Goal: Obtain resource: Obtain resource

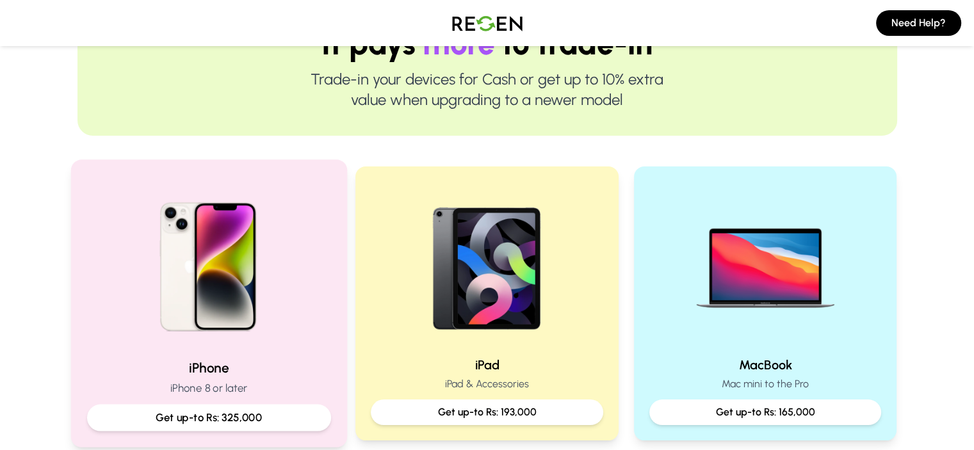
scroll to position [151, 0]
click at [230, 416] on p "Get up-to Rs: 325,000" at bounding box center [208, 419] width 222 height 16
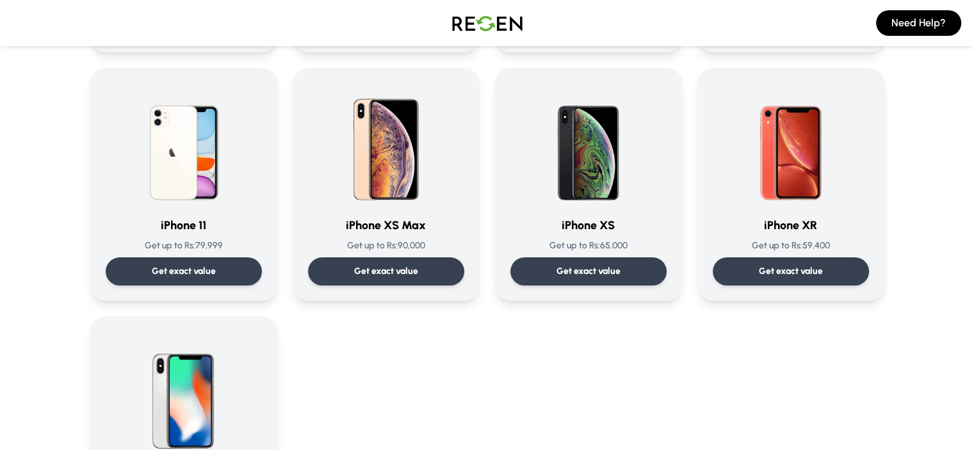
scroll to position [1319, 0]
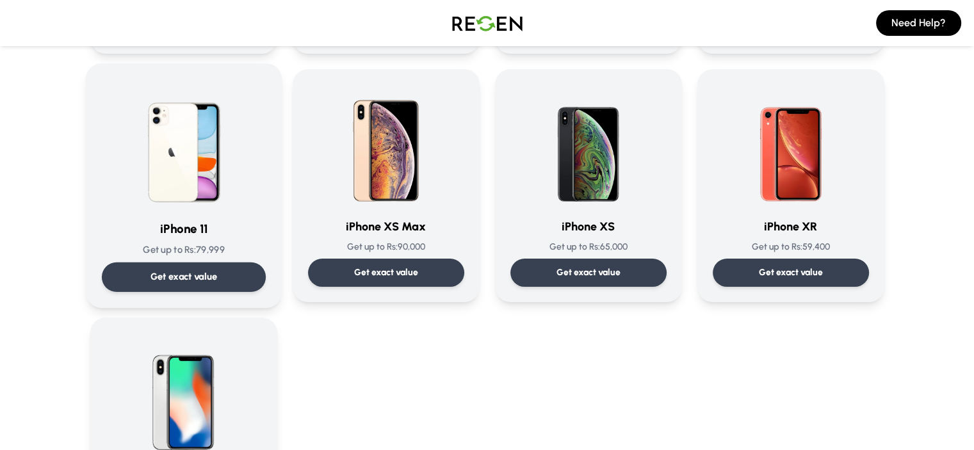
click at [174, 214] on div "iPhone 11 Get up to Rs: 79,999 Get exact value" at bounding box center [183, 185] width 164 height 213
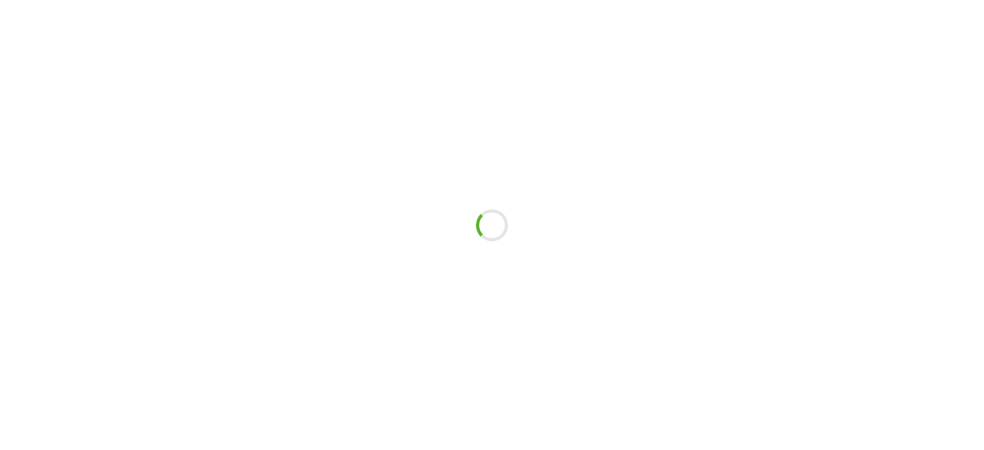
click at [174, 214] on div at bounding box center [492, 225] width 984 height 450
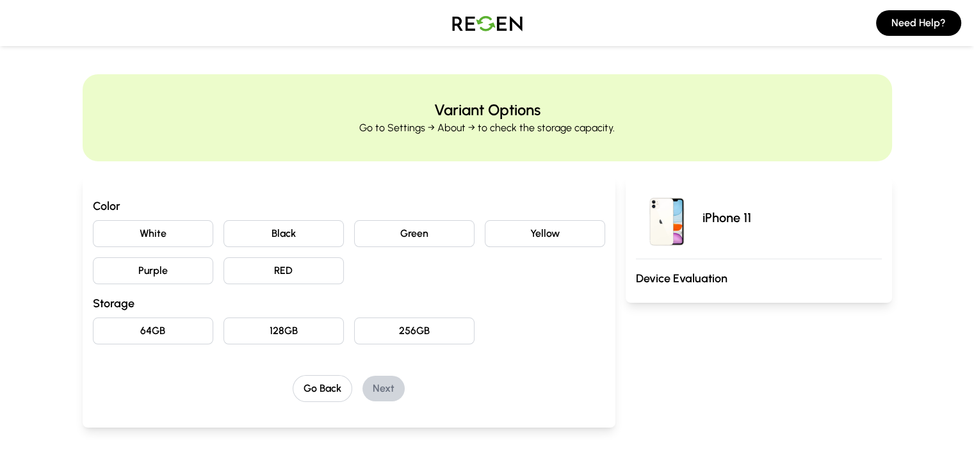
click at [141, 231] on button "White" at bounding box center [153, 233] width 120 height 27
click at [100, 326] on button "64GB" at bounding box center [153, 331] width 120 height 27
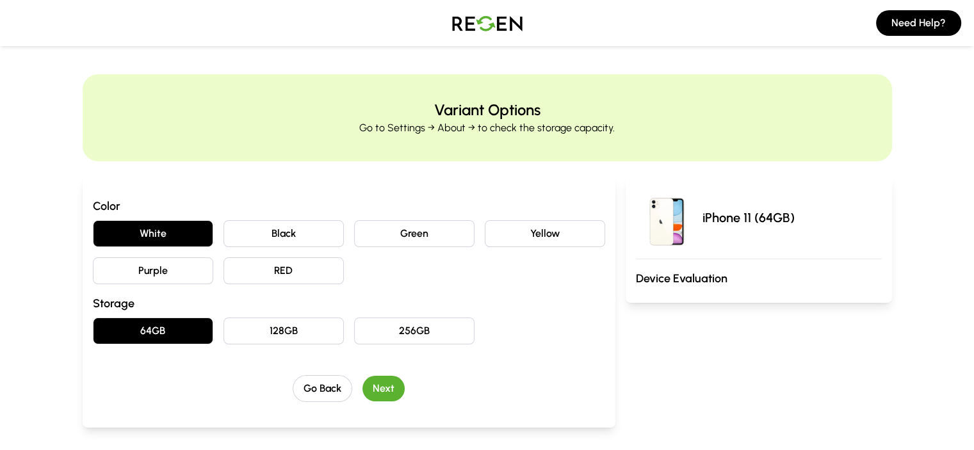
click at [363, 392] on button "Next" at bounding box center [384, 389] width 42 height 26
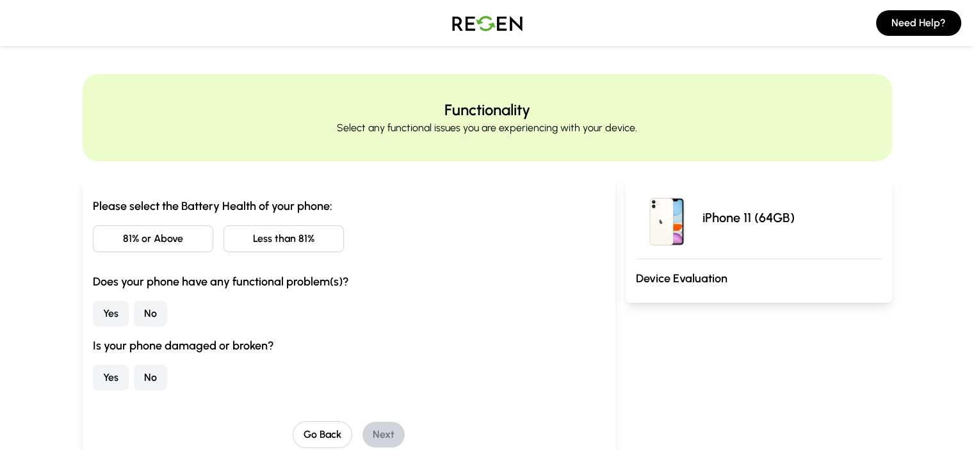
click at [138, 238] on button "81% or Above" at bounding box center [153, 238] width 120 height 27
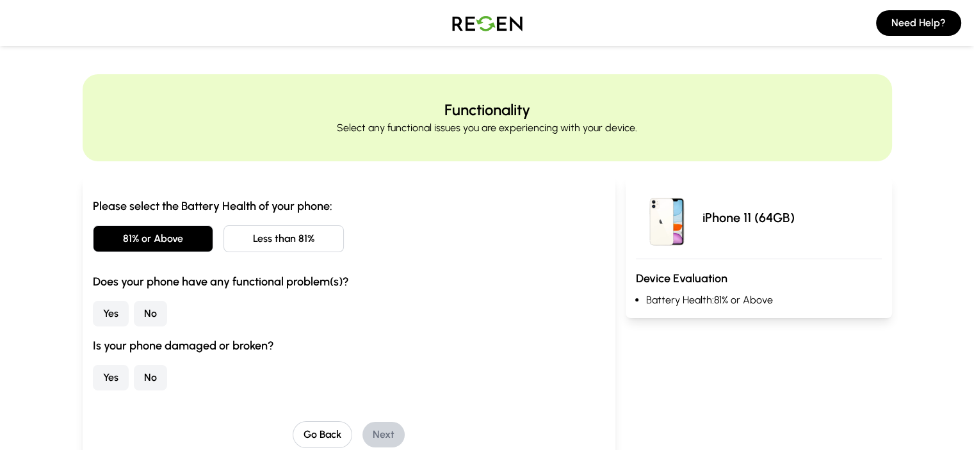
click at [134, 309] on button "No" at bounding box center [150, 314] width 33 height 26
click at [134, 377] on button "No" at bounding box center [150, 378] width 33 height 26
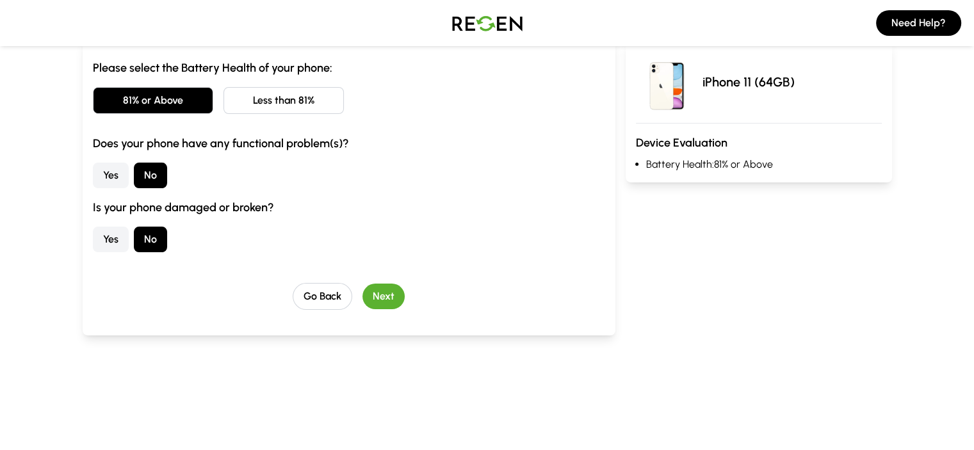
scroll to position [160, 0]
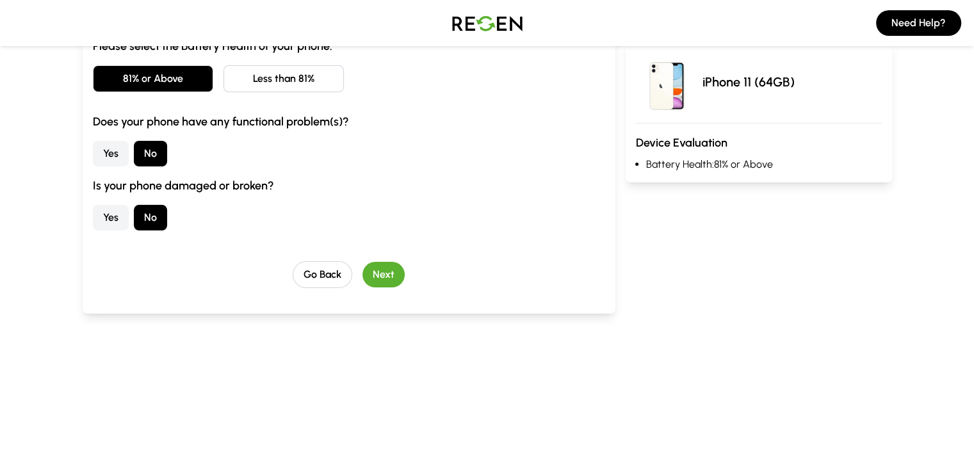
click at [363, 279] on button "Next" at bounding box center [384, 275] width 42 height 26
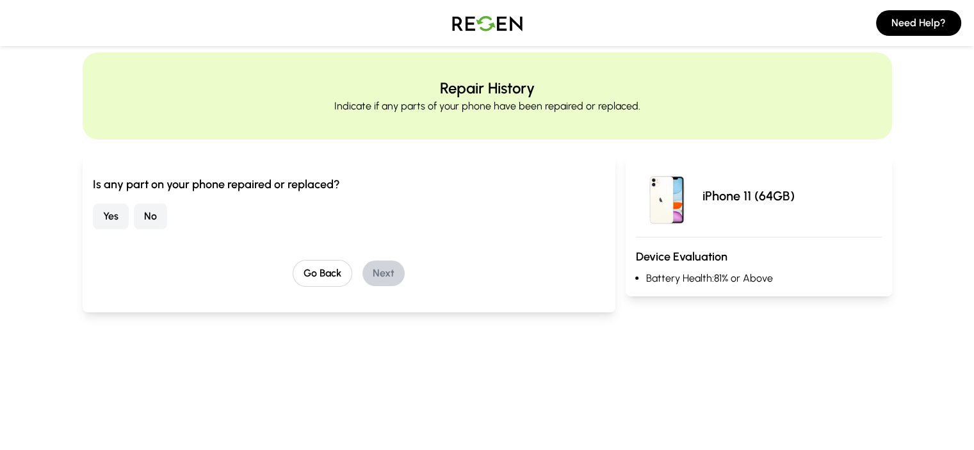
scroll to position [19, 0]
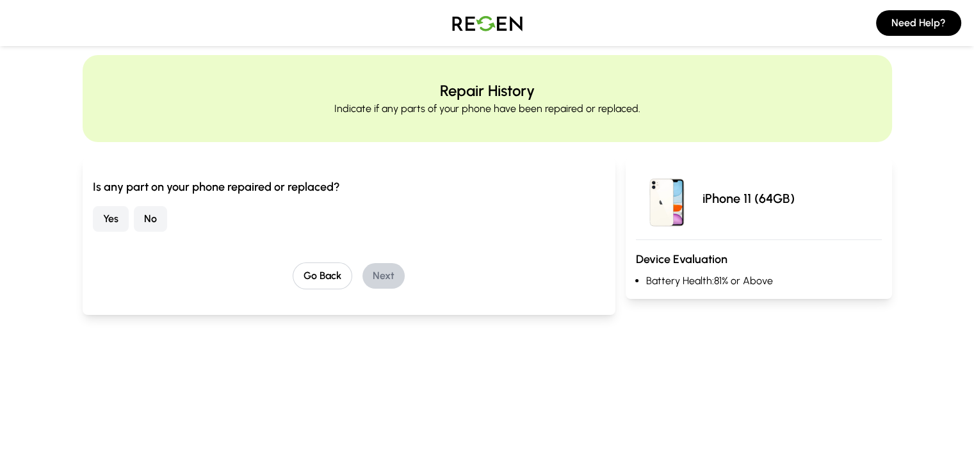
click at [134, 220] on button "No" at bounding box center [150, 219] width 33 height 26
click at [363, 271] on button "Next" at bounding box center [384, 276] width 42 height 26
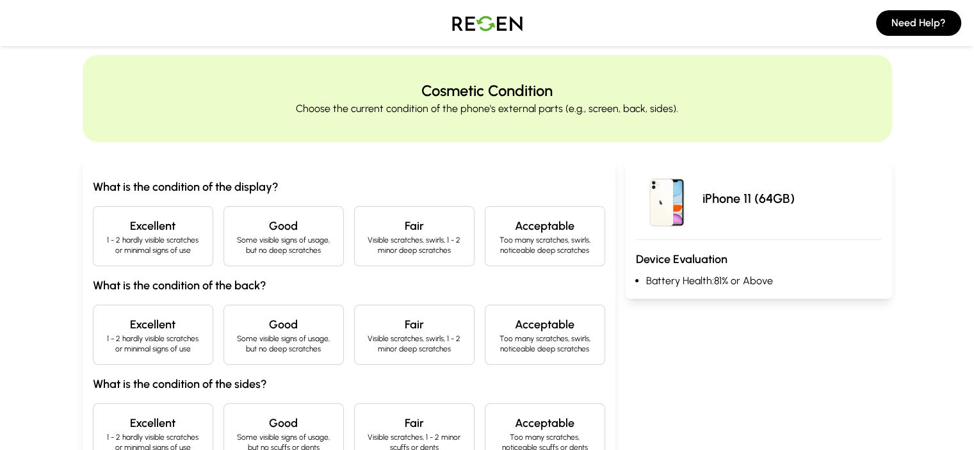
click at [104, 250] on p "1 - 2 hardly visible scratches or minimal signs of use" at bounding box center [153, 245] width 99 height 20
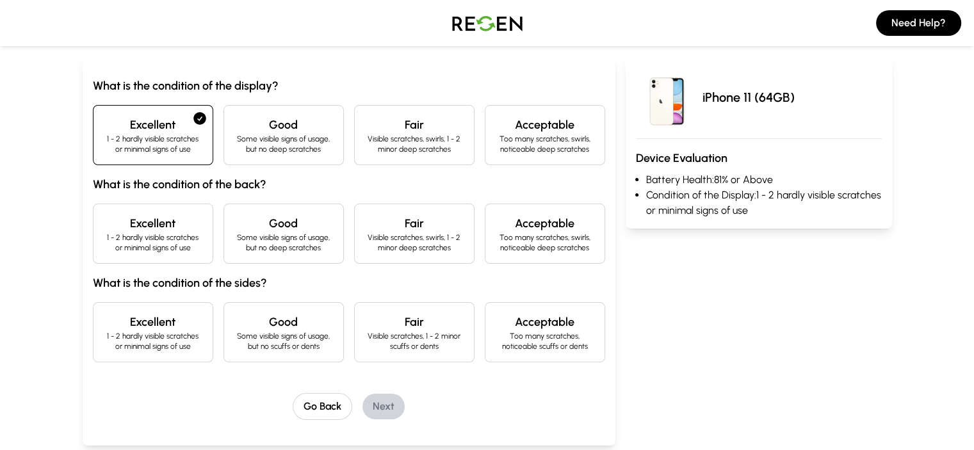
scroll to position [123, 0]
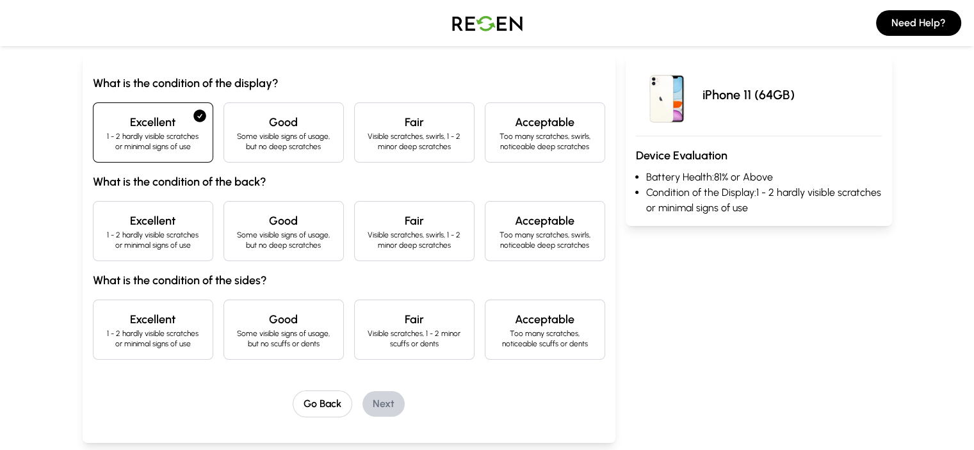
click at [104, 234] on p "1 - 2 hardly visible scratches or minimal signs of use" at bounding box center [153, 240] width 99 height 20
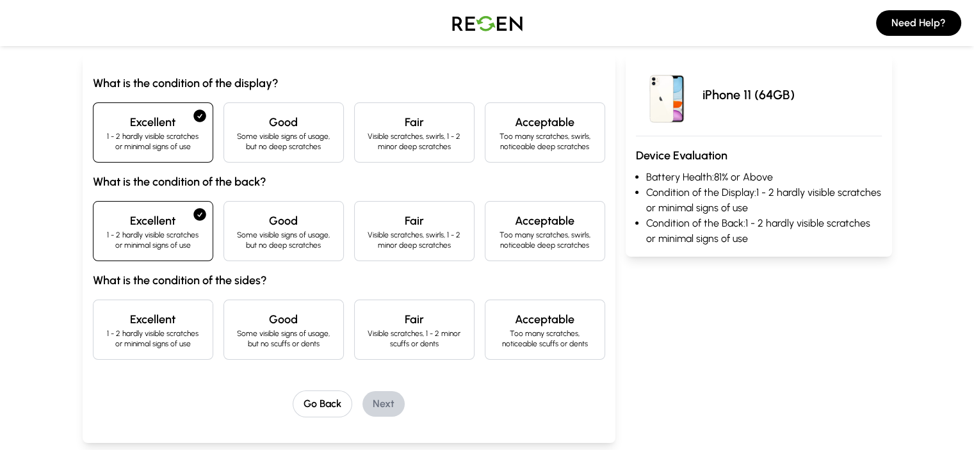
click at [104, 311] on h4 "Excellent" at bounding box center [153, 320] width 99 height 18
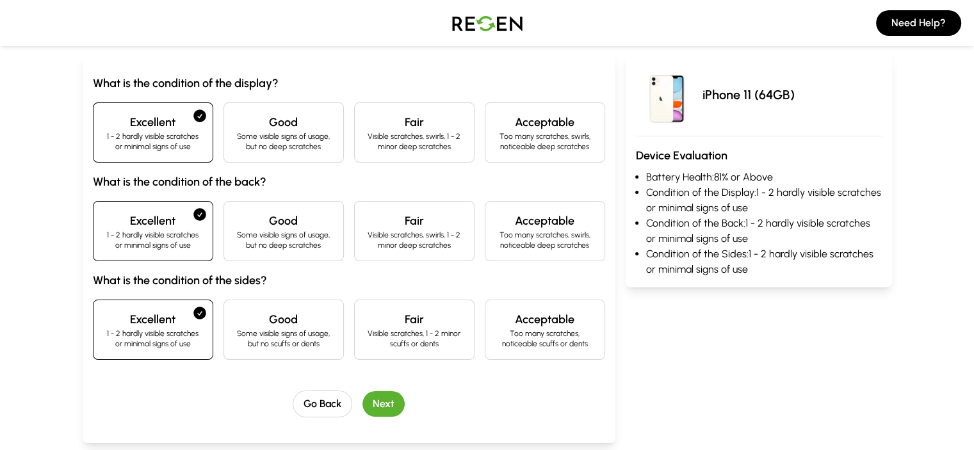
click at [363, 404] on button "Next" at bounding box center [384, 404] width 42 height 26
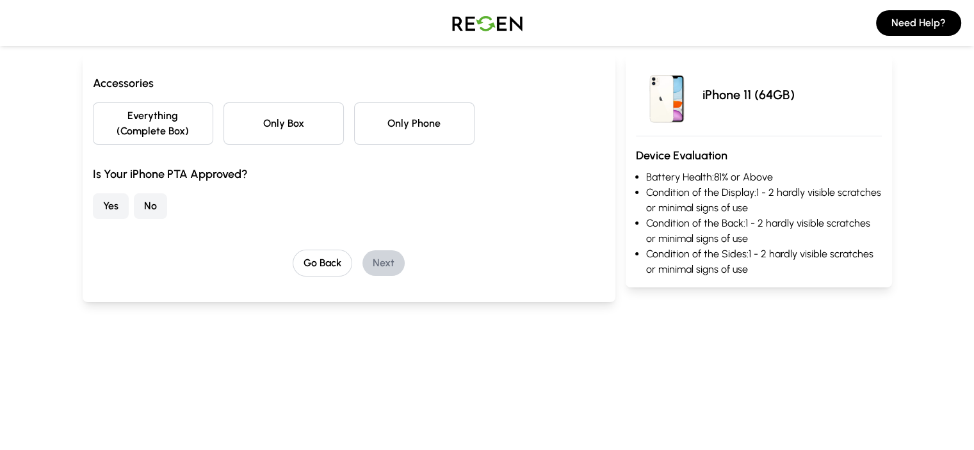
click at [113, 120] on button "Everything (Complete Box)" at bounding box center [153, 123] width 120 height 42
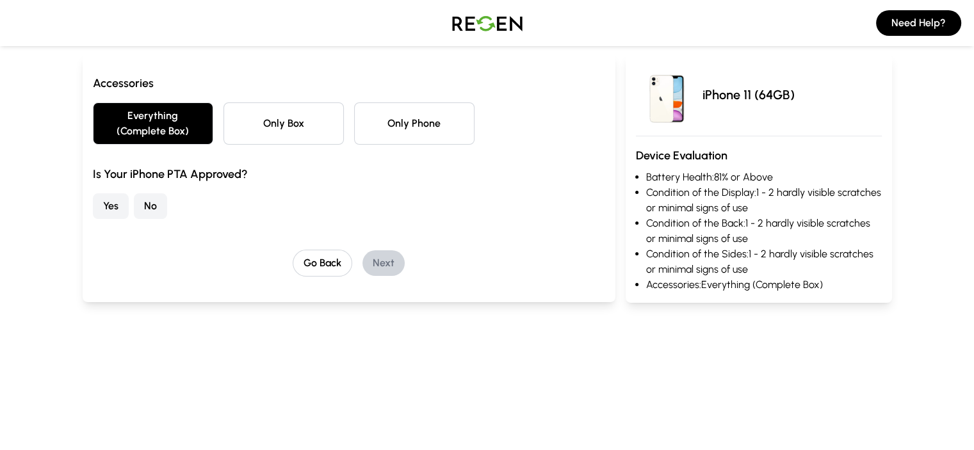
click at [93, 193] on button "Yes" at bounding box center [111, 206] width 36 height 26
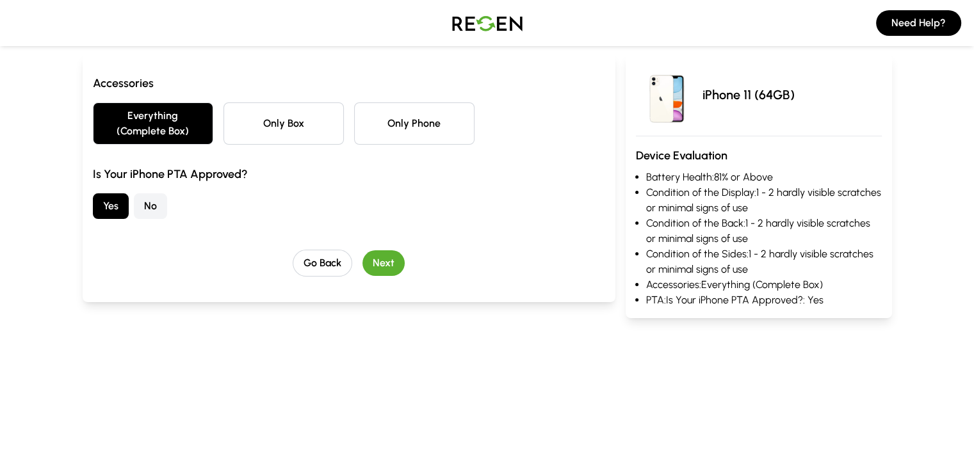
click at [363, 252] on button "Next" at bounding box center [384, 263] width 42 height 26
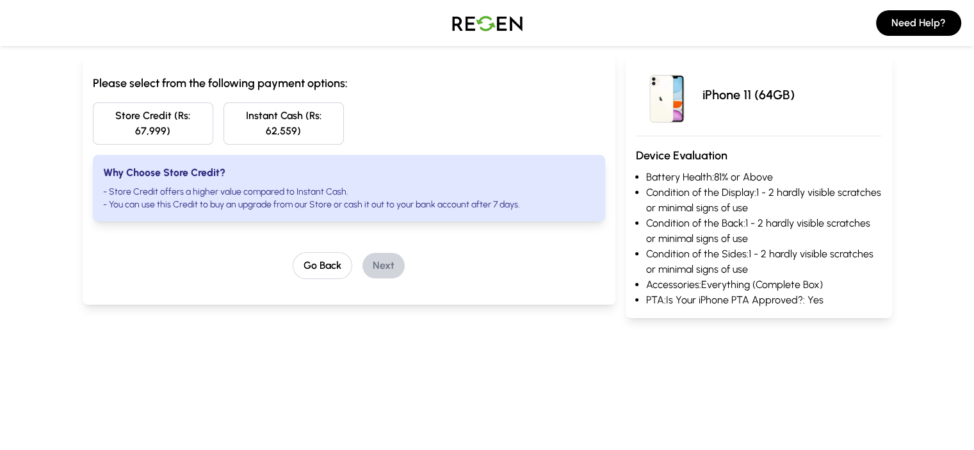
click at [224, 115] on button "Instant Cash (Rs: 62,559)" at bounding box center [284, 123] width 120 height 42
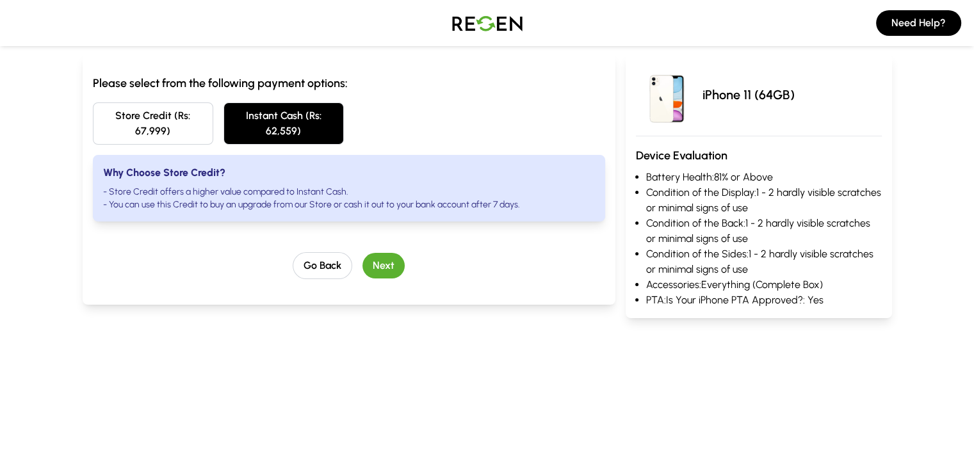
scroll to position [0, 0]
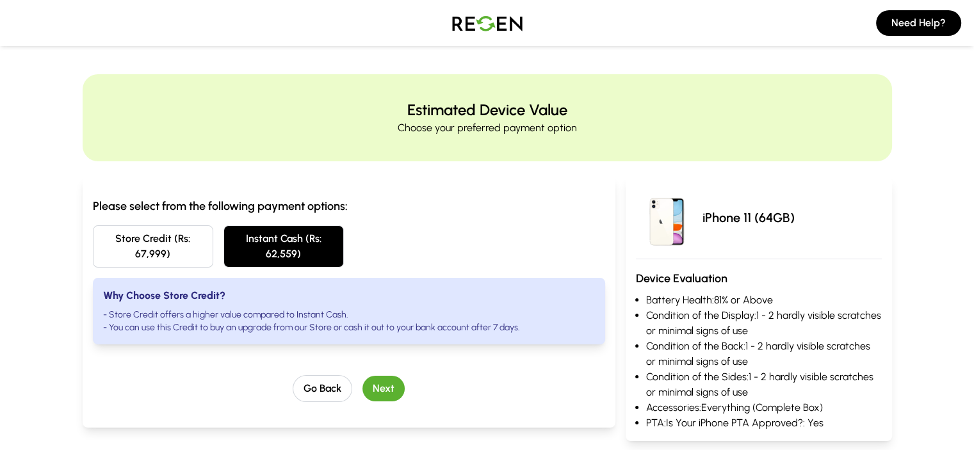
click at [97, 232] on button "Store Credit (Rs: 67,999)" at bounding box center [153, 246] width 120 height 42
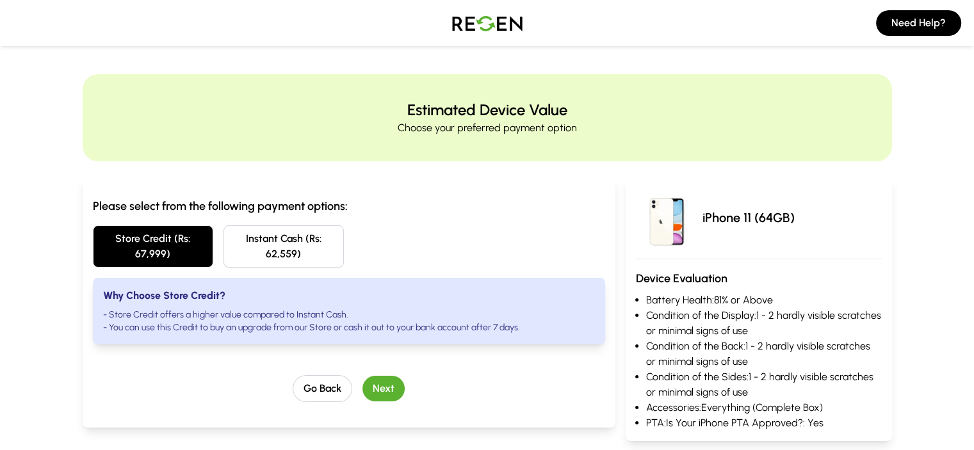
click at [468, 11] on img at bounding box center [488, 23] width 90 height 36
